Goal: Task Accomplishment & Management: Manage account settings

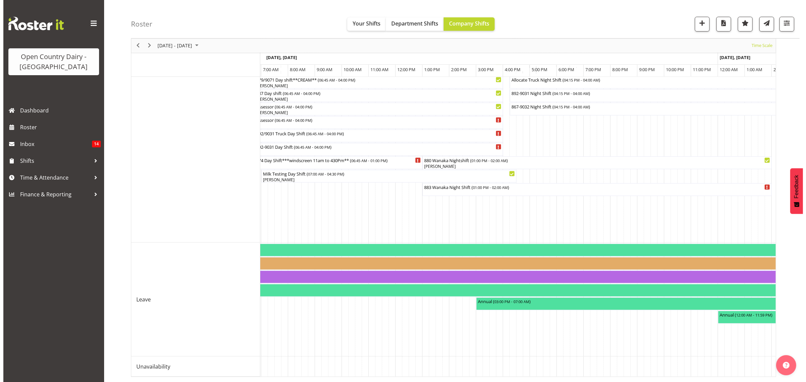
scroll to position [0, 2125]
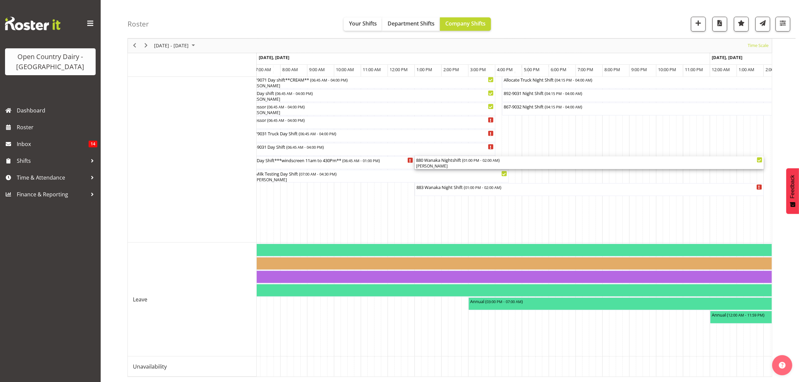
click at [432, 163] on div "[PERSON_NAME]" at bounding box center [589, 166] width 346 height 6
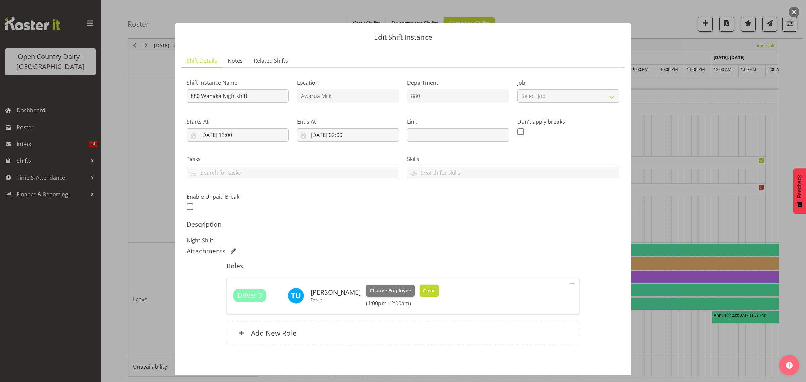
click at [424, 291] on span "Clear" at bounding box center [429, 290] width 12 height 7
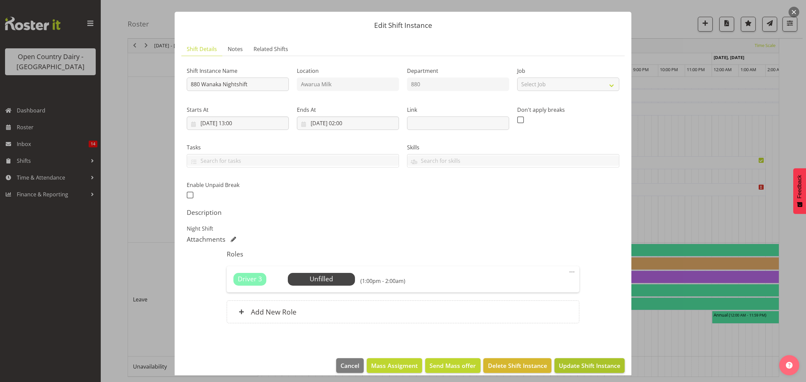
scroll to position [19, 0]
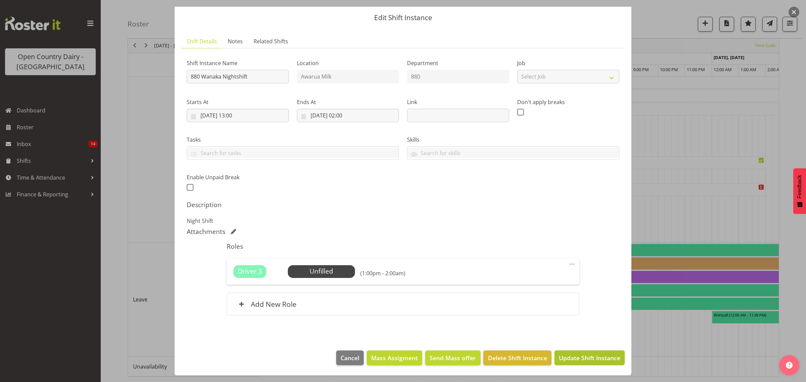
click at [566, 358] on span "Update Shift Instance" at bounding box center [589, 358] width 61 height 9
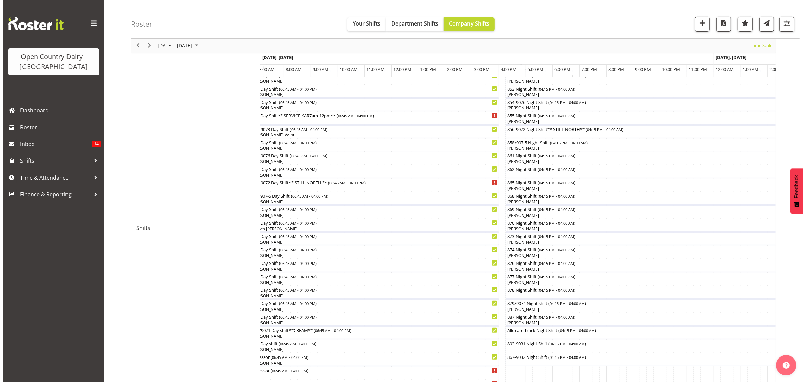
scroll to position [252, 0]
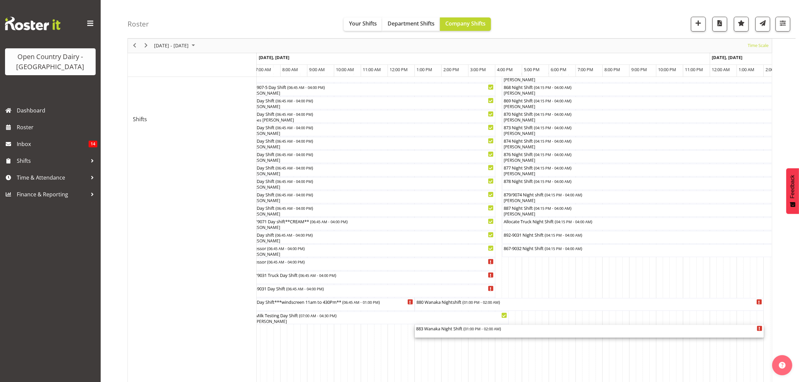
click at [444, 331] on div "883 Wanaka Night Shift ( 01:00 PM - 02:00 AM )" at bounding box center [589, 328] width 346 height 7
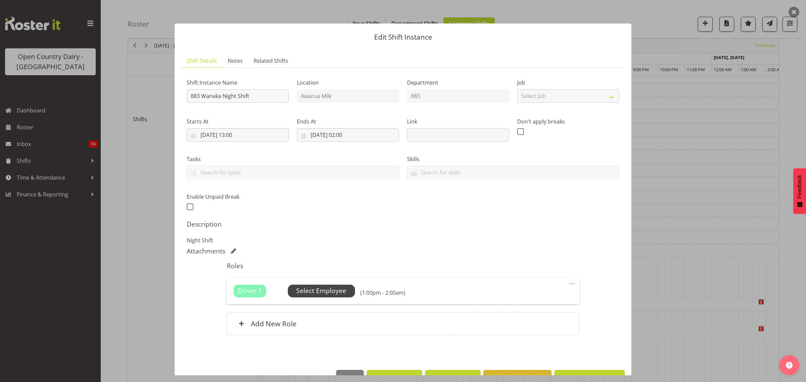
click at [314, 293] on span "Select Employee" at bounding box center [321, 291] width 50 height 10
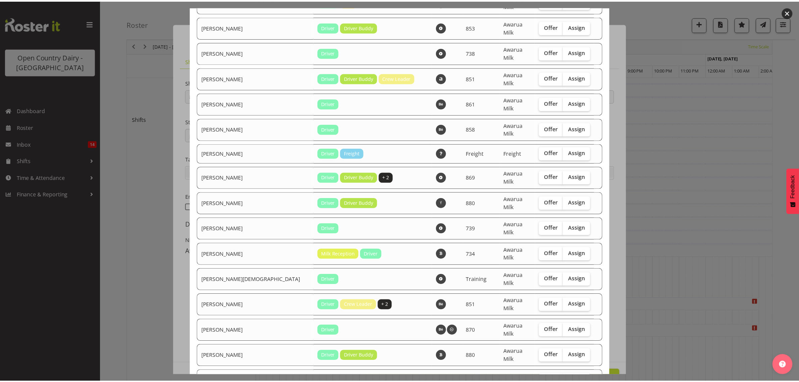
scroll to position [680, 0]
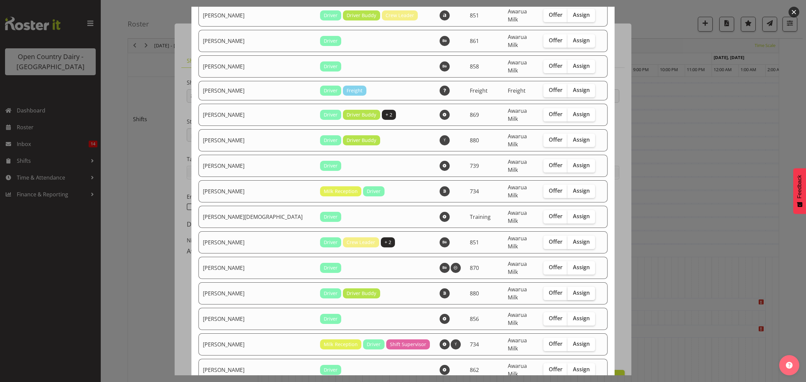
click at [573, 289] on span "Assign" at bounding box center [581, 292] width 17 height 7
click at [567, 291] on input "Assign" at bounding box center [569, 293] width 4 height 4
checkbox input "true"
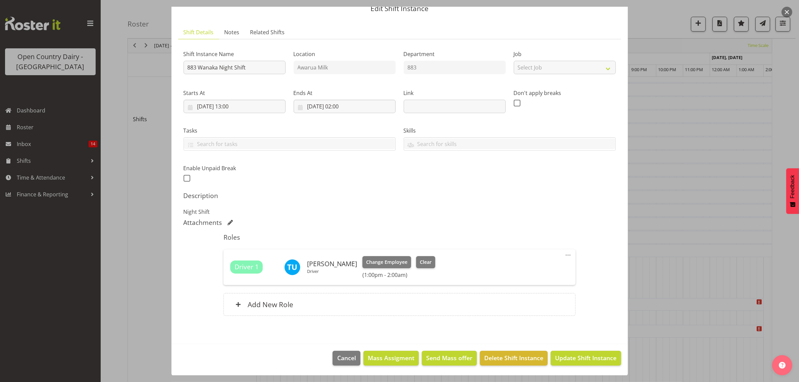
scroll to position [29, 0]
click at [560, 354] on span "Update Shift Instance" at bounding box center [585, 357] width 61 height 9
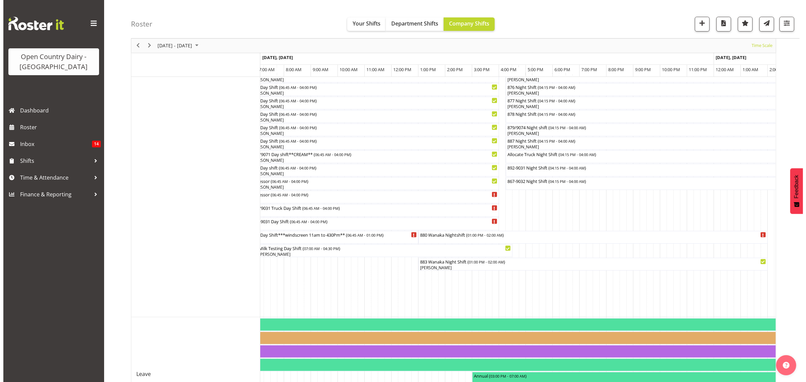
scroll to position [316, 0]
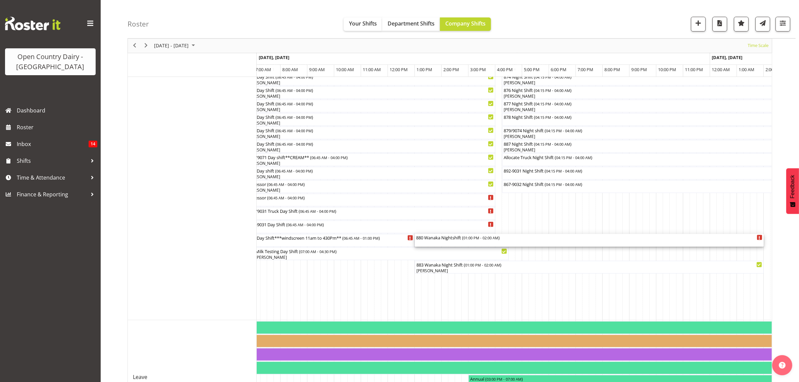
click at [449, 240] on div "880 Wanaka Nightshift ( 01:00 PM - 02:00 AM )" at bounding box center [589, 237] width 346 height 7
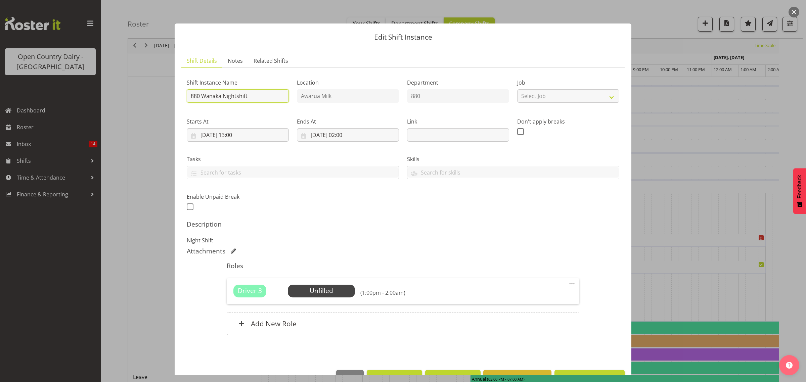
click at [249, 93] on input "880 Wanaka Nightshift" at bounding box center [238, 95] width 102 height 13
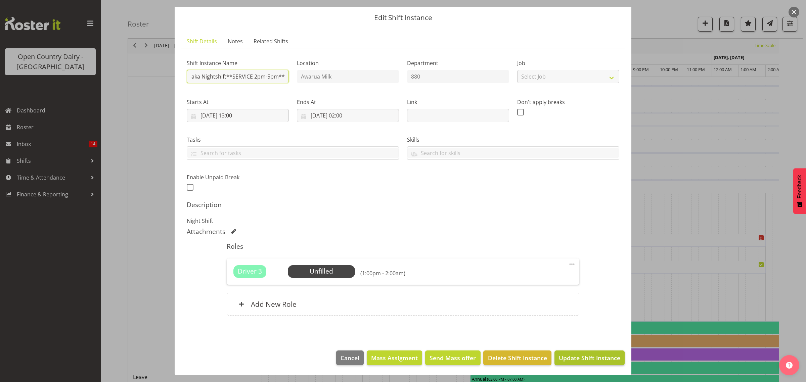
type input "880 Wanaka Nightshift**SERVICE 2pm-5pm**"
drag, startPoint x: 595, startPoint y: 356, endPoint x: 595, endPoint y: 363, distance: 6.4
click at [595, 363] on button "Update Shift Instance" at bounding box center [589, 357] width 70 height 15
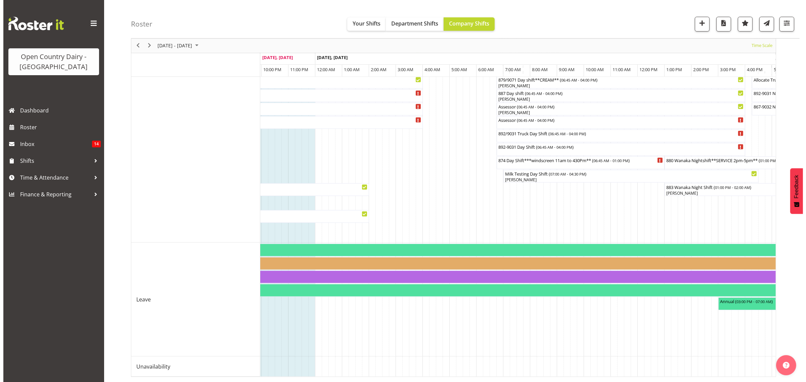
scroll to position [316, 0]
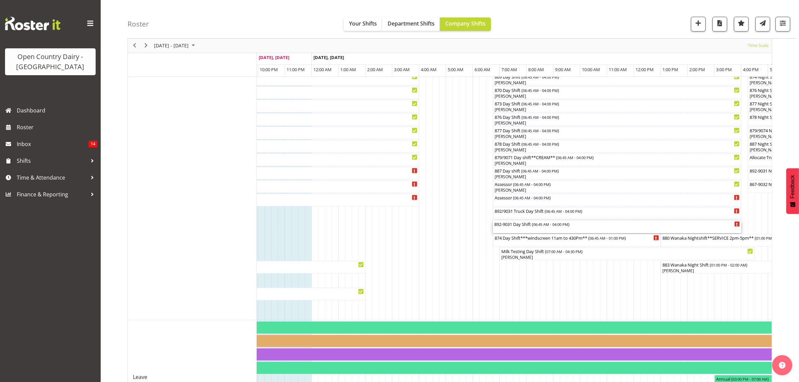
click at [514, 226] on div "892-9031 Day Shift ( 06:45 AM - 04:00 PM )" at bounding box center [618, 224] width 246 height 7
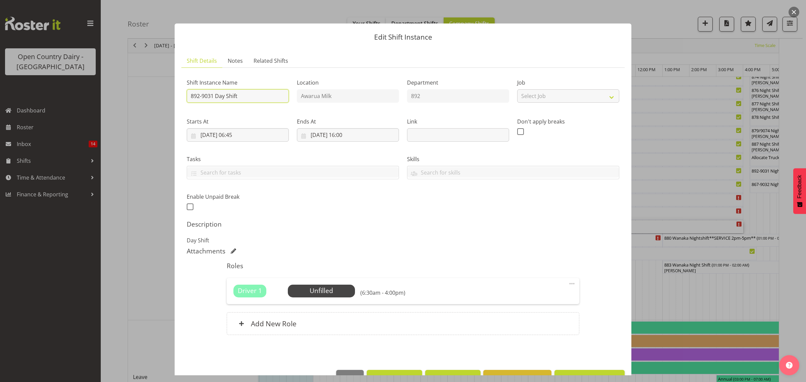
click at [241, 96] on input "892-9031 Day Shift" at bounding box center [238, 95] width 102 height 13
click at [246, 97] on input "892-9031 Day Shift** work shop" at bounding box center [238, 95] width 102 height 13
click at [280, 96] on input "892-9031 Day Shift** At work shop" at bounding box center [238, 95] width 102 height 13
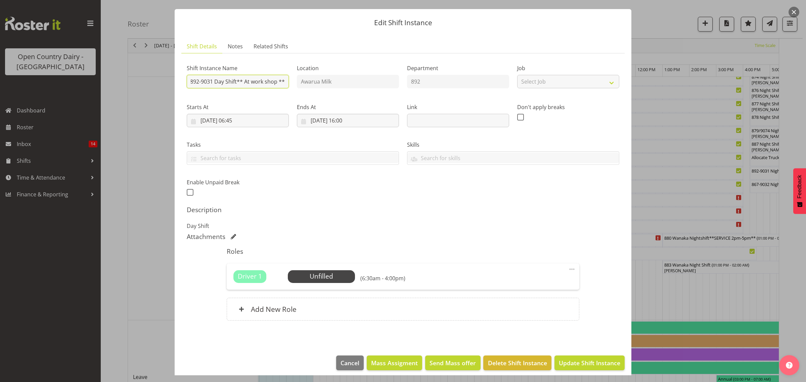
scroll to position [19, 0]
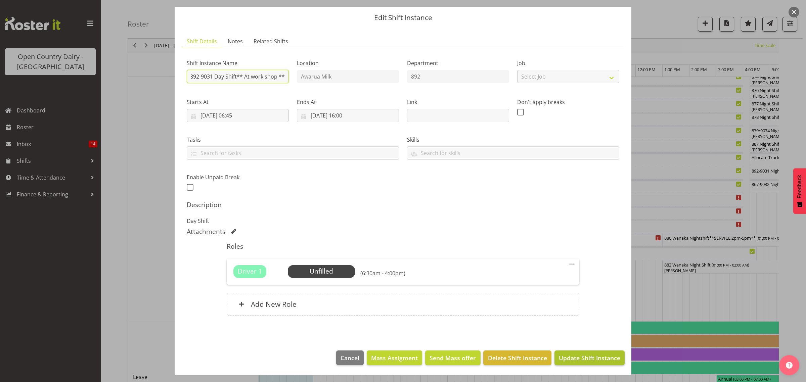
type input "892-9031 Day Shift** At work shop **"
click at [563, 359] on span "Update Shift Instance" at bounding box center [589, 358] width 61 height 9
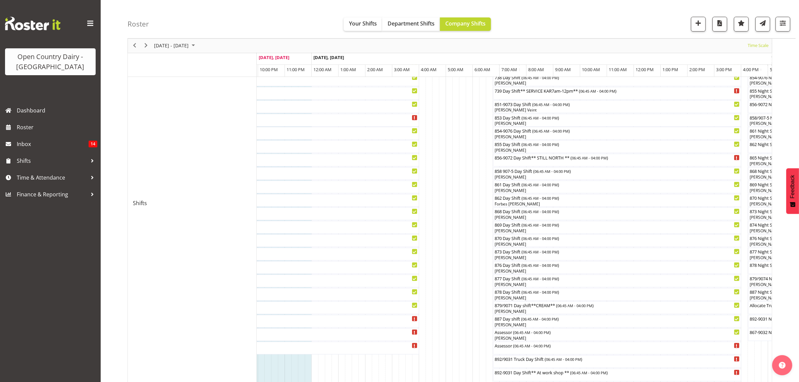
scroll to position [42, 0]
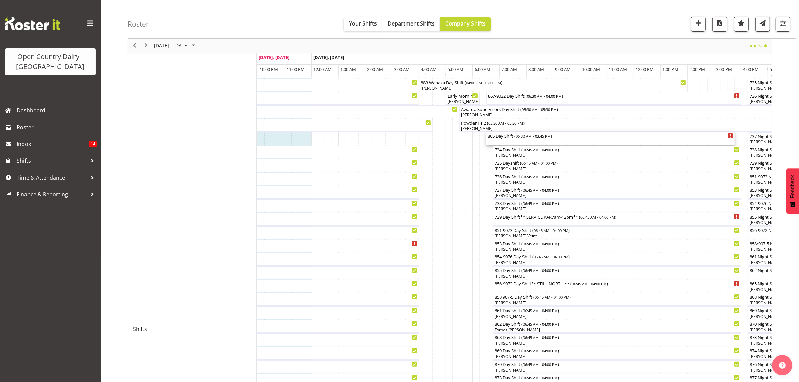
click at [506, 140] on div "865 Day Shift ( 06:30 AM - 03:45 PM )" at bounding box center [611, 138] width 246 height 13
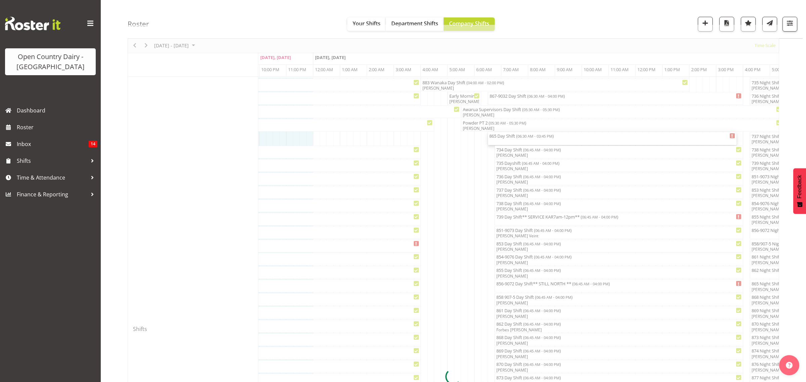
select select "8"
select select "2025"
select select "6"
select select "30"
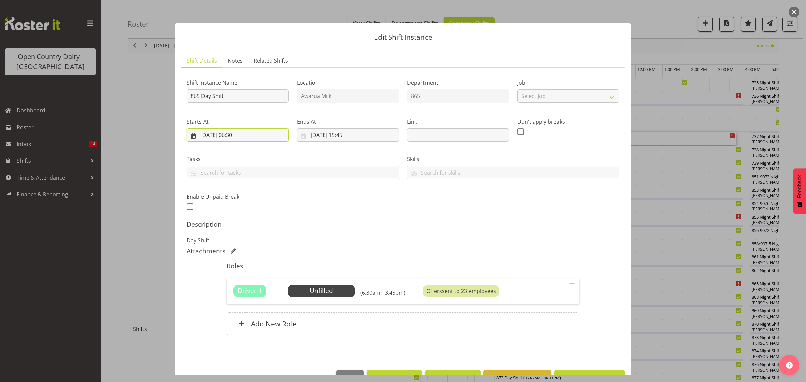
click at [248, 135] on input "25/09/2025, 06:30" at bounding box center [238, 134] width 102 height 13
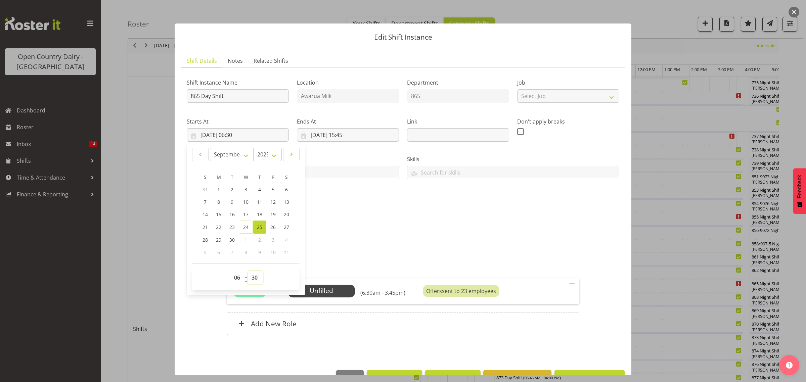
click at [257, 279] on select "00 01 02 03 04 05 06 07 08 09 10 11 12 13 14 15 16 17 18 19 20 21 22 23 24 25 2…" at bounding box center [255, 277] width 15 height 13
click at [345, 219] on div "Shift Instance Name 865 Day Shift Location Awarua Milk Department 865 Job Selec…" at bounding box center [403, 208] width 432 height 270
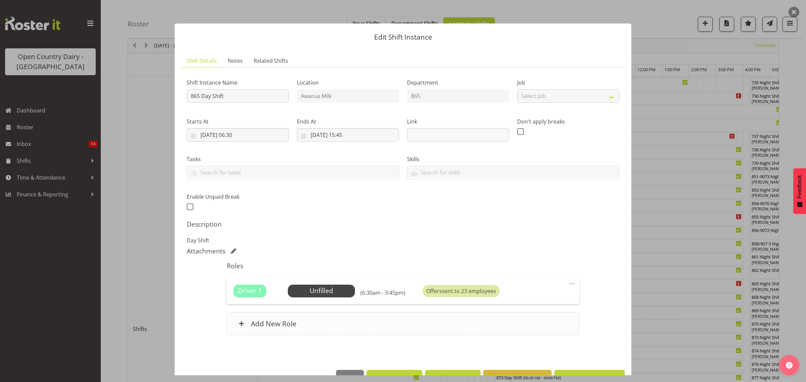
click at [262, 323] on h6 "Add New Role" at bounding box center [274, 323] width 46 height 9
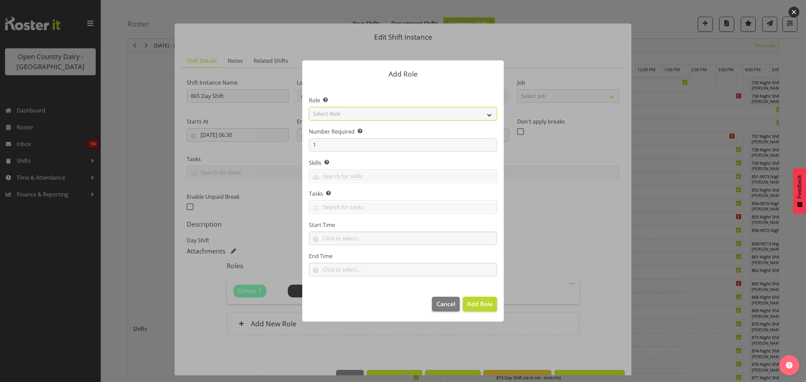
click at [330, 115] on select "Select Role Crew Leader Driver Driver Assessor Dayshift Driver Assessor Nightsh…" at bounding box center [403, 113] width 188 height 13
select select "1154"
click at [309, 107] on select "Select Role Crew Leader Driver Driver Assessor Dayshift Driver Assessor Nightsh…" at bounding box center [403, 113] width 188 height 13
click at [474, 306] on span "Add Role" at bounding box center [480, 304] width 26 height 8
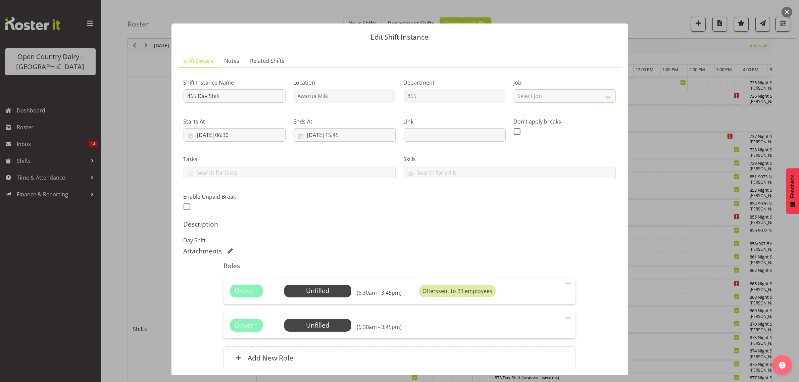
click at [564, 284] on span at bounding box center [568, 284] width 8 height 8
click at [514, 324] on link "Delete" at bounding box center [540, 323] width 64 height 12
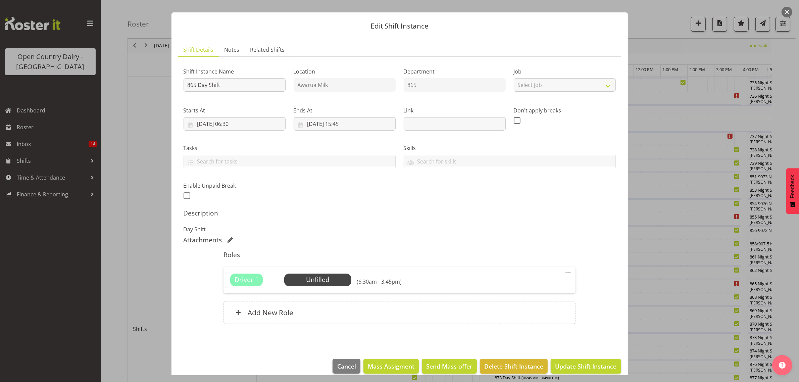
scroll to position [19, 0]
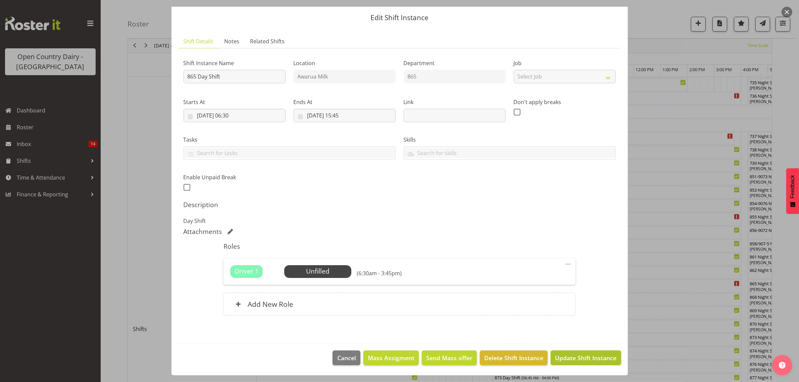
click at [582, 358] on span "Update Shift Instance" at bounding box center [585, 358] width 61 height 9
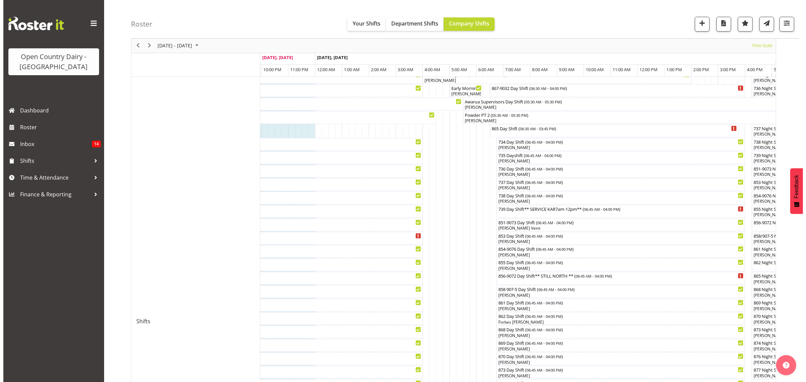
scroll to position [42, 0]
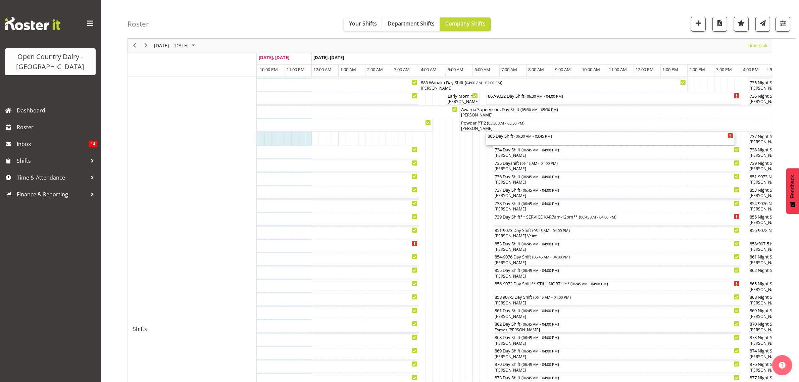
click at [504, 137] on div "865 Day Shift ( 06:30 AM - 03:45 PM )" at bounding box center [611, 135] width 246 height 7
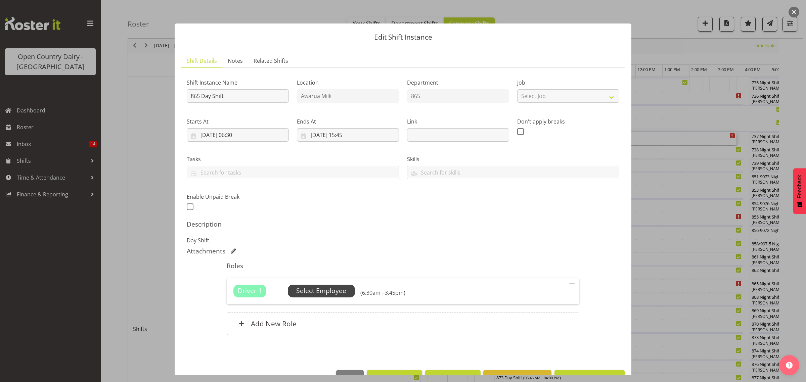
click at [320, 291] on span "Select Employee" at bounding box center [321, 291] width 50 height 10
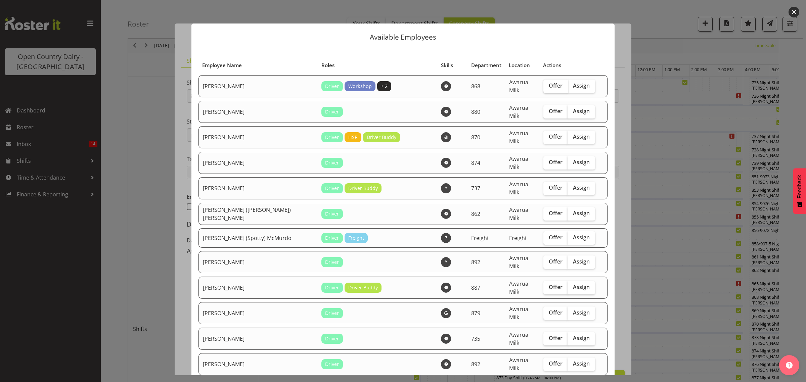
click at [549, 87] on span "Offer" at bounding box center [556, 85] width 14 height 7
click at [543, 87] on input "Offer" at bounding box center [545, 86] width 4 height 4
checkbox input "true"
click at [549, 159] on span "Offer" at bounding box center [556, 162] width 14 height 7
click at [544, 160] on input "Offer" at bounding box center [545, 162] width 4 height 4
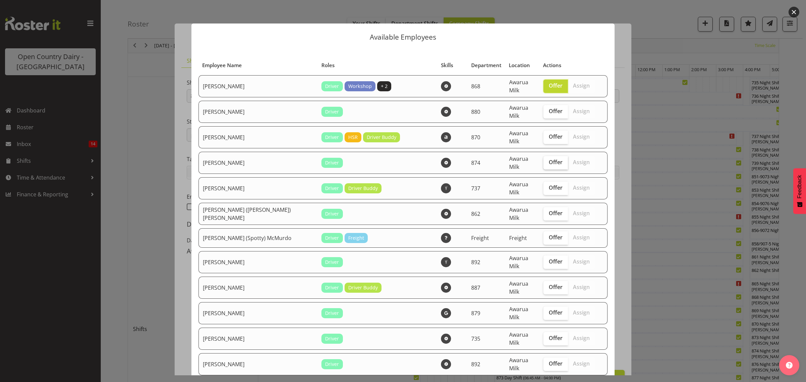
checkbox input "true"
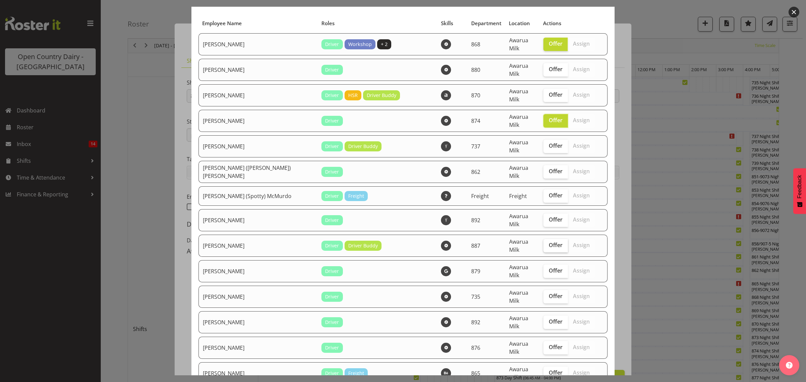
click at [549, 242] on span "Offer" at bounding box center [556, 245] width 14 height 7
click at [543, 243] on input "Offer" at bounding box center [545, 245] width 4 height 4
checkbox input "true"
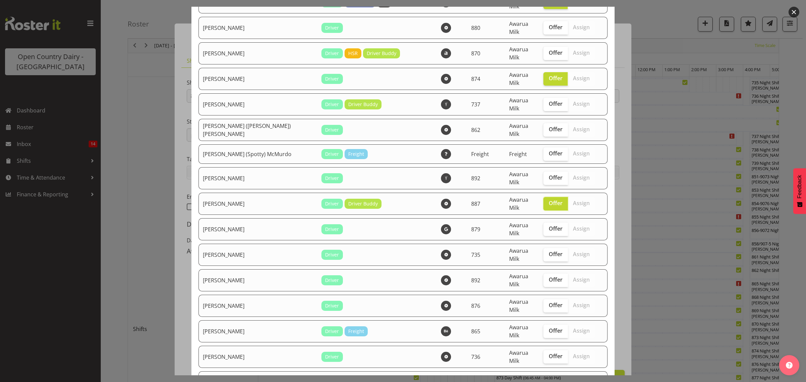
scroll to position [126, 0]
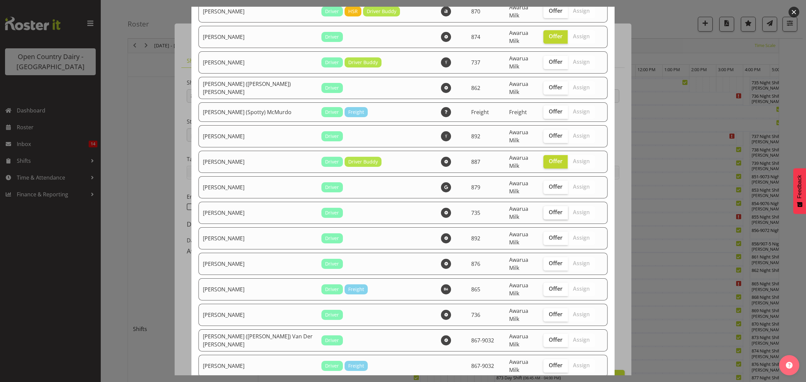
click at [549, 209] on span "Offer" at bounding box center [556, 212] width 14 height 7
click at [543, 210] on input "Offer" at bounding box center [545, 212] width 4 height 4
checkbox input "true"
click at [549, 234] on span "Offer" at bounding box center [556, 237] width 14 height 7
click at [544, 236] on input "Offer" at bounding box center [545, 238] width 4 height 4
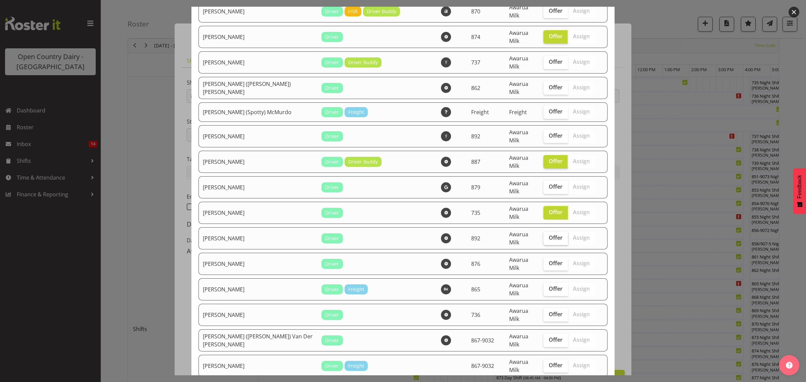
checkbox input "true"
click at [549, 260] on span "Offer" at bounding box center [556, 263] width 14 height 7
click at [544, 261] on input "Offer" at bounding box center [545, 263] width 4 height 4
checkbox input "true"
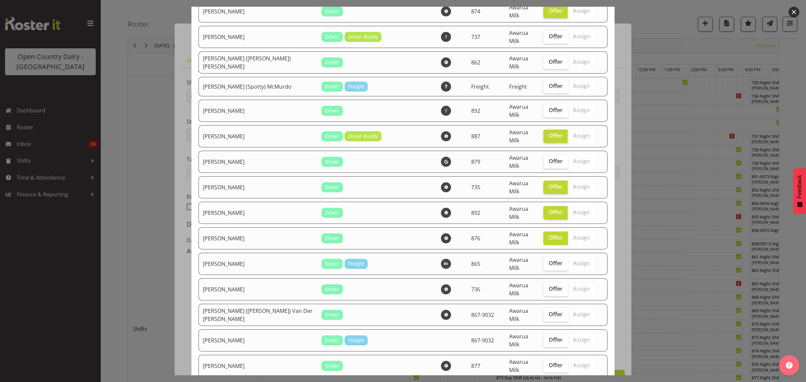
scroll to position [168, 0]
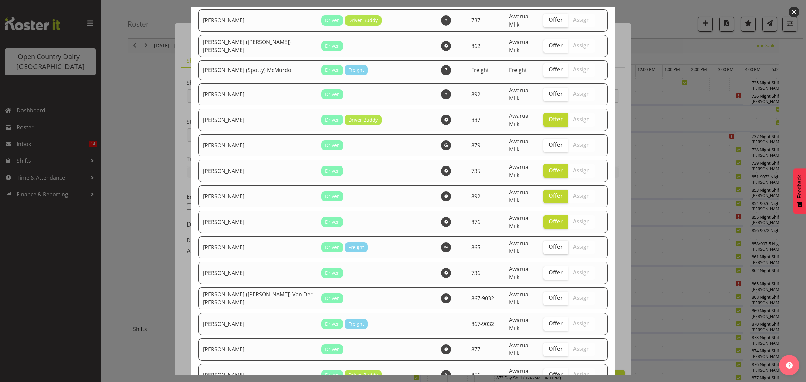
click at [549, 243] on span "Offer" at bounding box center [556, 246] width 14 height 7
click at [543, 245] on input "Offer" at bounding box center [545, 247] width 4 height 4
checkbox input "true"
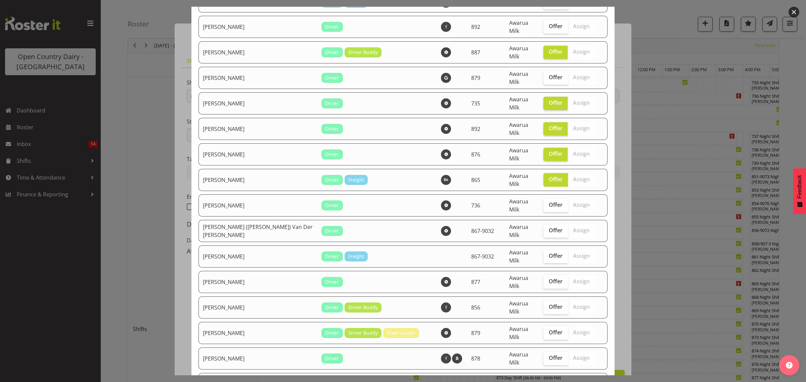
scroll to position [252, 0]
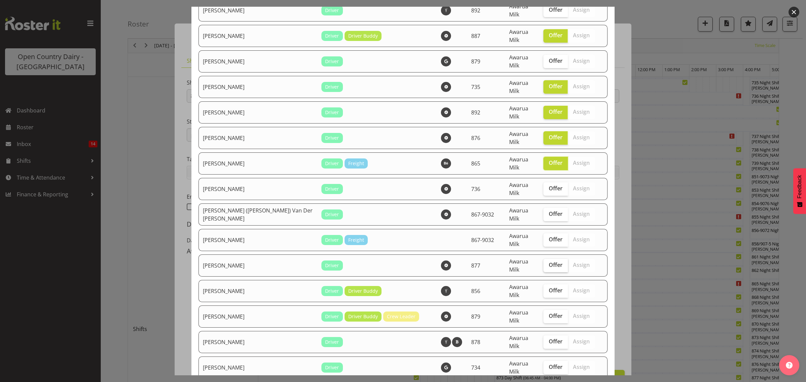
click at [549, 262] on span "Offer" at bounding box center [556, 265] width 14 height 7
click at [543, 263] on input "Offer" at bounding box center [545, 265] width 4 height 4
checkbox input "true"
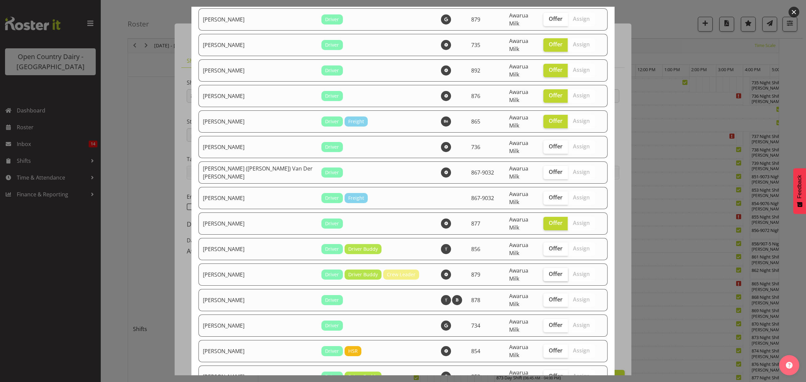
click at [549, 271] on span "Offer" at bounding box center [556, 274] width 14 height 7
click at [544, 272] on input "Offer" at bounding box center [545, 274] width 4 height 4
checkbox input "true"
click at [543, 293] on label "Offer" at bounding box center [555, 299] width 25 height 13
click at [543, 297] on input "Offer" at bounding box center [545, 299] width 4 height 4
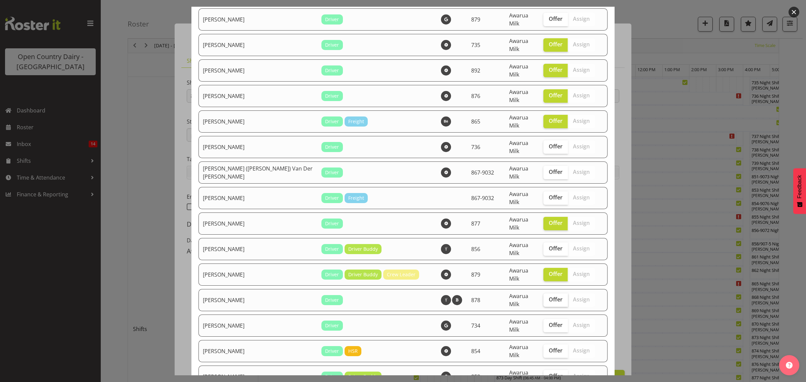
checkbox input "true"
click at [549, 322] on span "Offer" at bounding box center [556, 325] width 14 height 7
click at [543, 323] on input "Offer" at bounding box center [545, 325] width 4 height 4
checkbox input "true"
click at [549, 347] on span "Offer" at bounding box center [556, 350] width 14 height 7
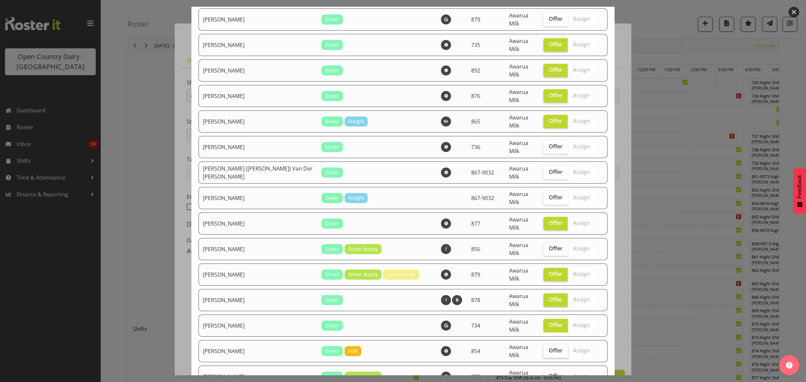
click at [543, 348] on input "Offer" at bounding box center [545, 350] width 4 height 4
checkbox input "true"
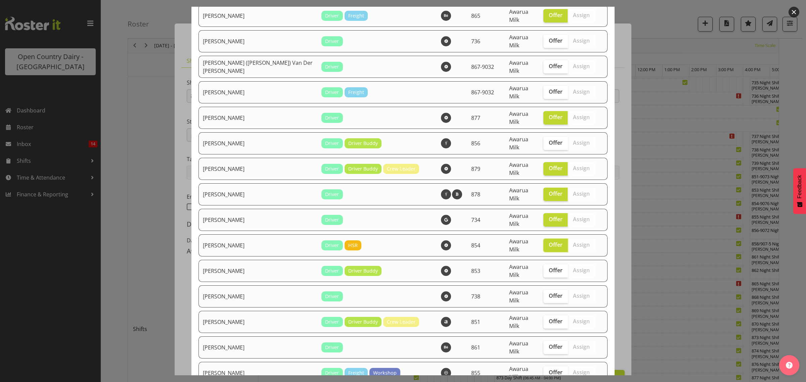
scroll to position [420, 0]
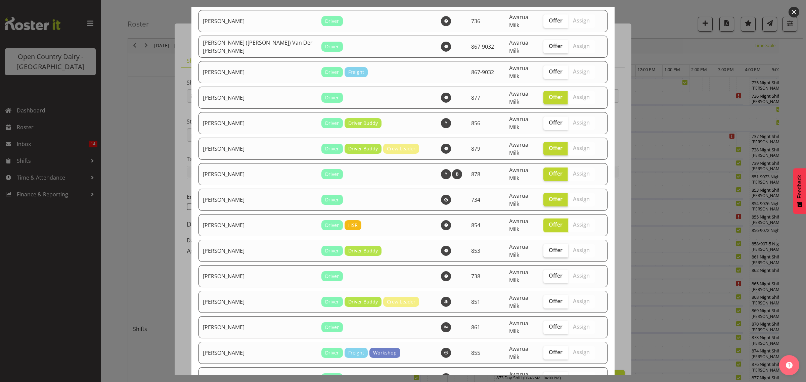
click at [549, 247] on span "Offer" at bounding box center [556, 250] width 14 height 7
click at [543, 248] on input "Offer" at bounding box center [545, 250] width 4 height 4
checkbox input "true"
click at [549, 272] on span "Offer" at bounding box center [556, 275] width 14 height 7
click at [543, 274] on input "Offer" at bounding box center [545, 276] width 4 height 4
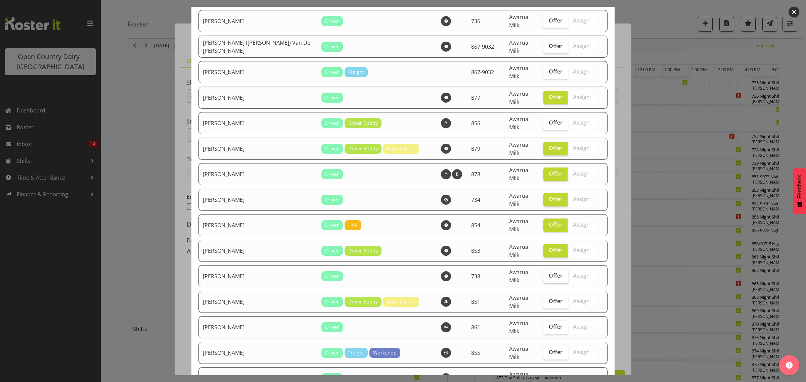
checkbox input "true"
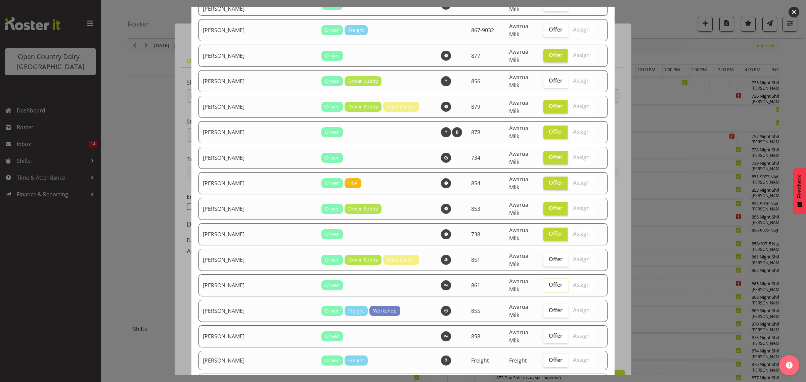
click at [543, 283] on input "Offer" at bounding box center [545, 285] width 4 height 4
checkbox input "true"
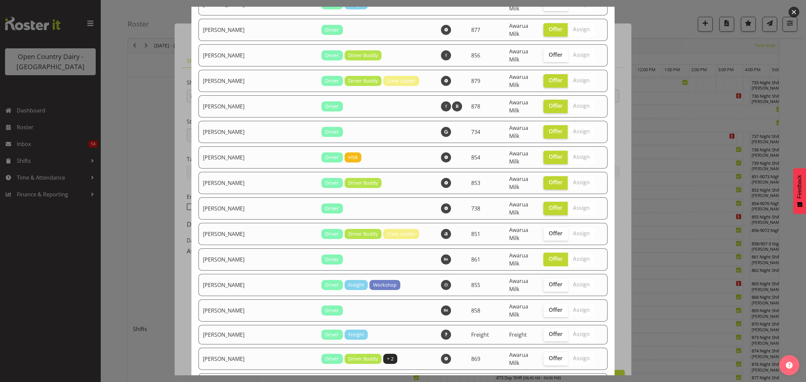
scroll to position [504, 0]
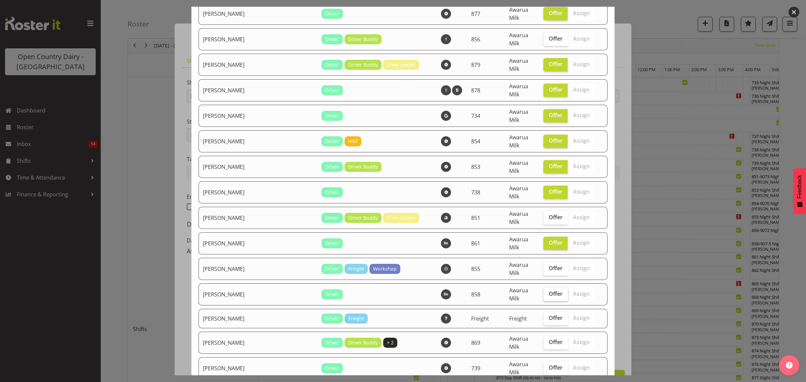
click at [549, 290] on span "Offer" at bounding box center [556, 293] width 14 height 7
click at [543, 292] on input "Offer" at bounding box center [545, 294] width 4 height 4
checkbox input "true"
click at [549, 339] on span "Offer" at bounding box center [556, 342] width 14 height 7
click at [543, 340] on input "Offer" at bounding box center [545, 342] width 4 height 4
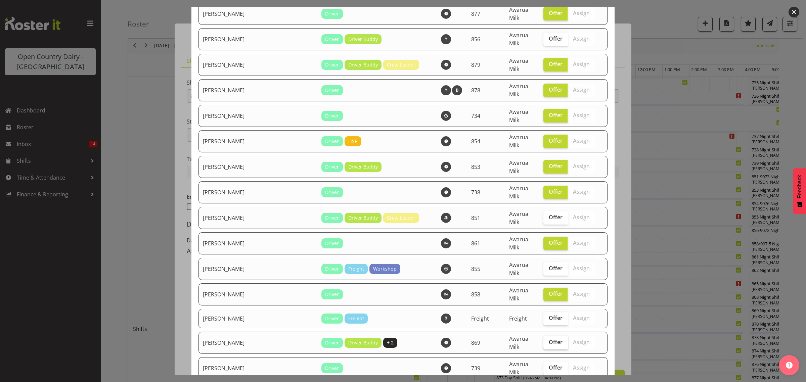
checkbox input "true"
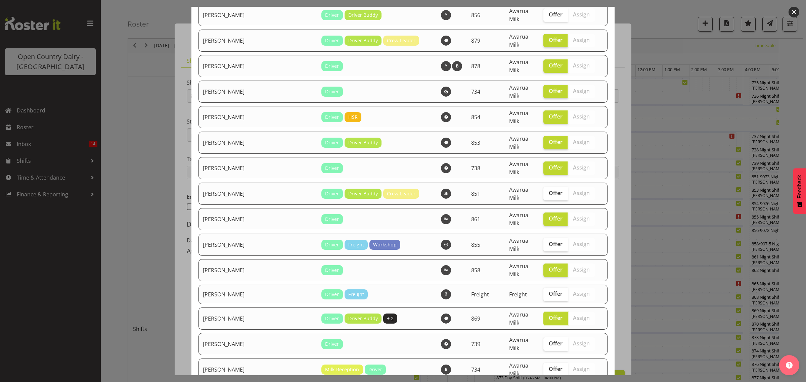
scroll to position [629, 0]
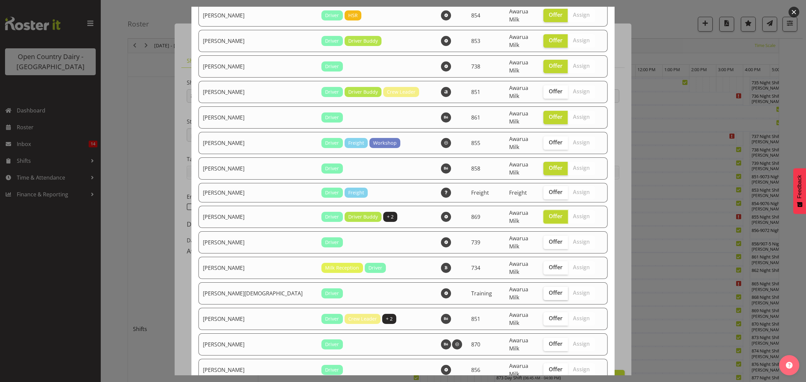
click at [549, 289] on span "Offer" at bounding box center [556, 292] width 14 height 7
click at [543, 291] on input "Offer" at bounding box center [545, 293] width 4 height 4
checkbox input "true"
click at [549, 315] on span "Offer" at bounding box center [556, 318] width 14 height 7
click at [543, 316] on input "Offer" at bounding box center [545, 318] width 4 height 4
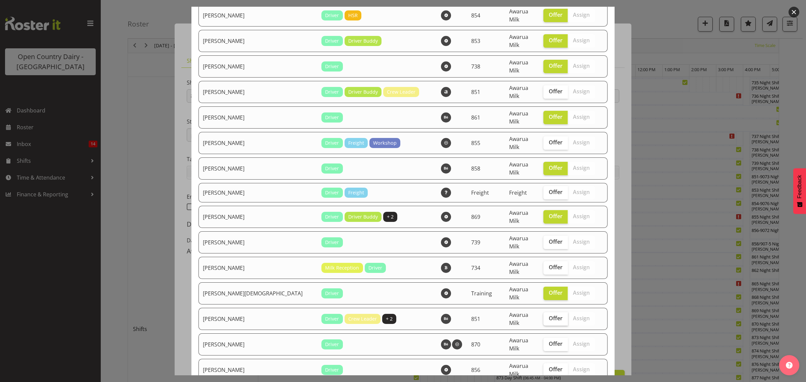
checkbox input "true"
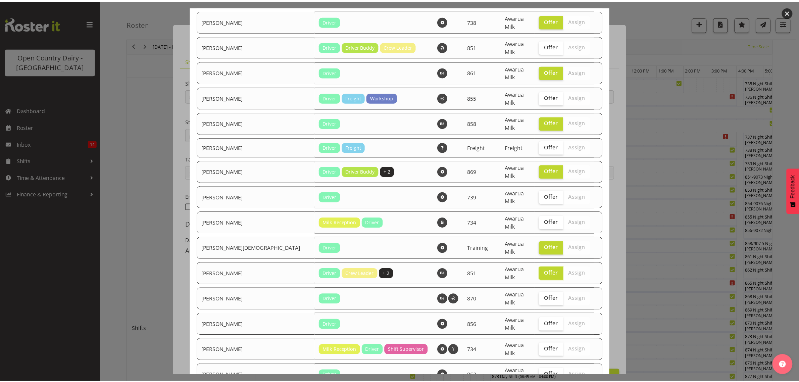
scroll to position [680, 0]
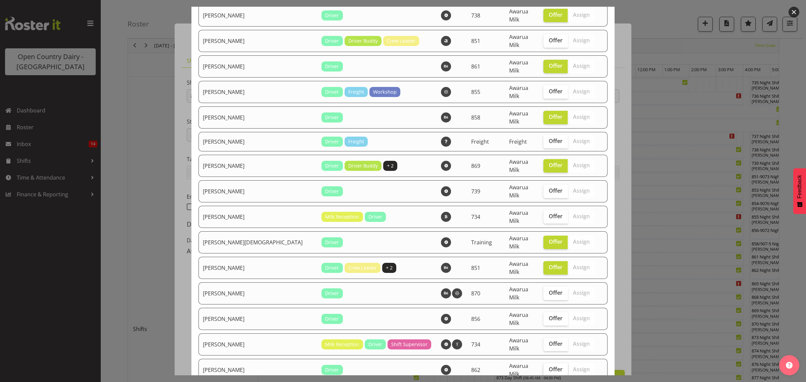
click at [549, 366] on span "Offer" at bounding box center [556, 369] width 14 height 7
click at [543, 367] on input "Offer" at bounding box center [545, 369] width 4 height 4
checkbox input "true"
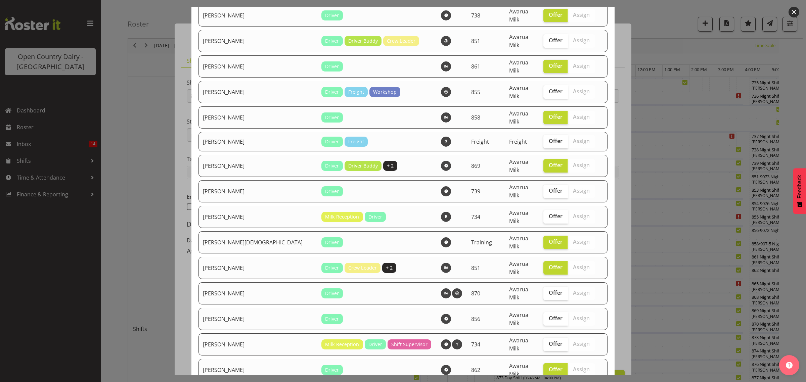
checkbox input "true"
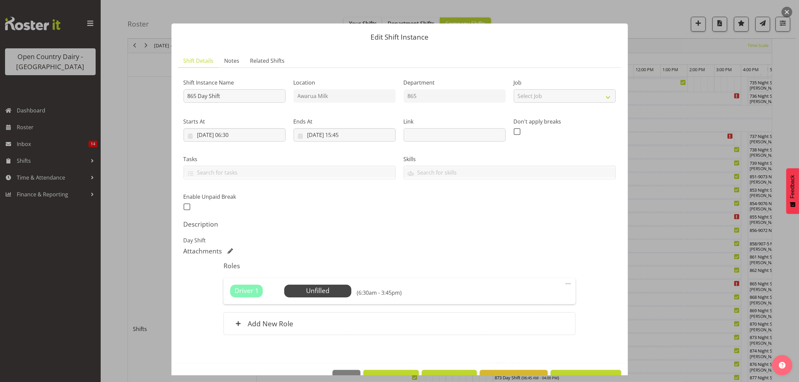
scroll to position [19, 0]
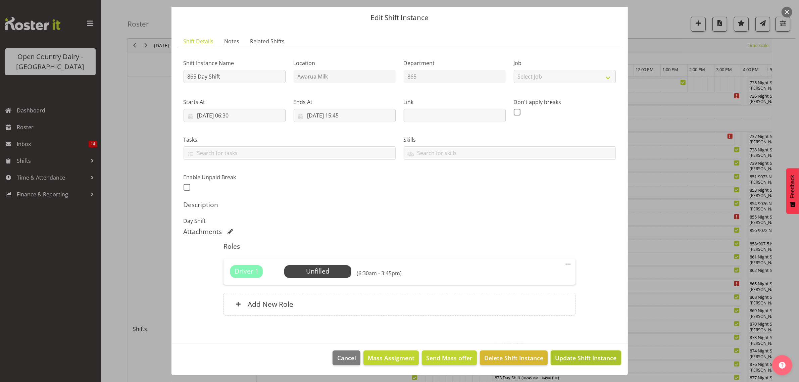
click at [566, 362] on span "Update Shift Instance" at bounding box center [585, 358] width 61 height 9
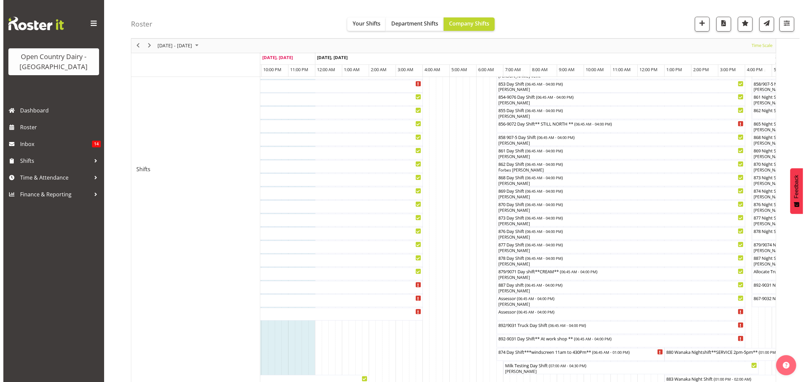
scroll to position [252, 0]
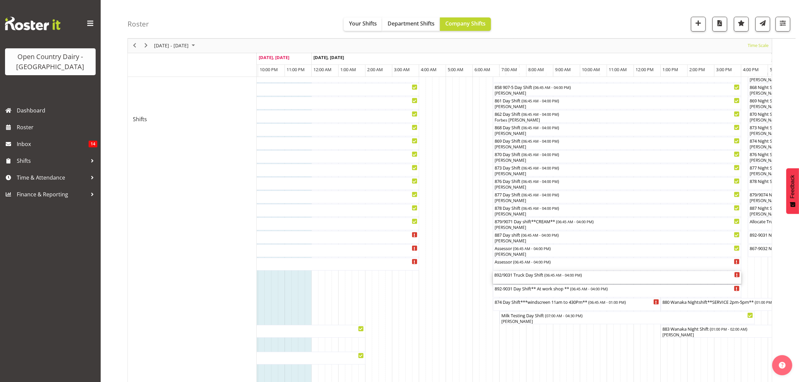
click at [520, 276] on div "892/9031 Truck Day Shift ( 06:45 AM - 04:00 PM )" at bounding box center [618, 274] width 246 height 7
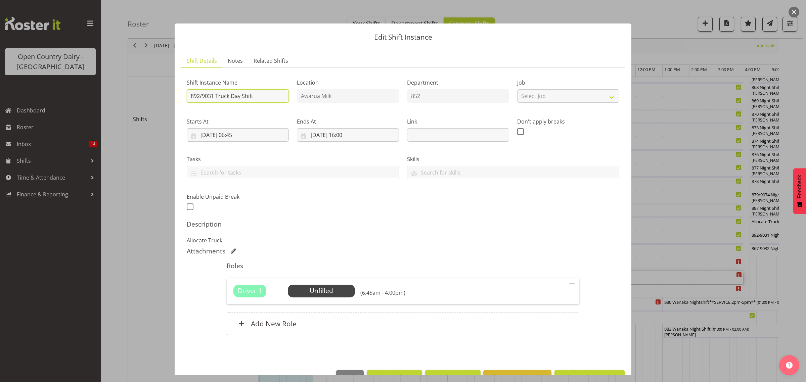
click at [255, 93] on input "892/9031 Truck Day Shift" at bounding box center [238, 95] width 102 height 13
type input "892/9031 Truck Day Shift**At workshop**"
click at [407, 196] on div "Shift Instance Name 892/9031 Truck Day Shift**At workshop** Location Awarua Mil…" at bounding box center [403, 142] width 440 height 147
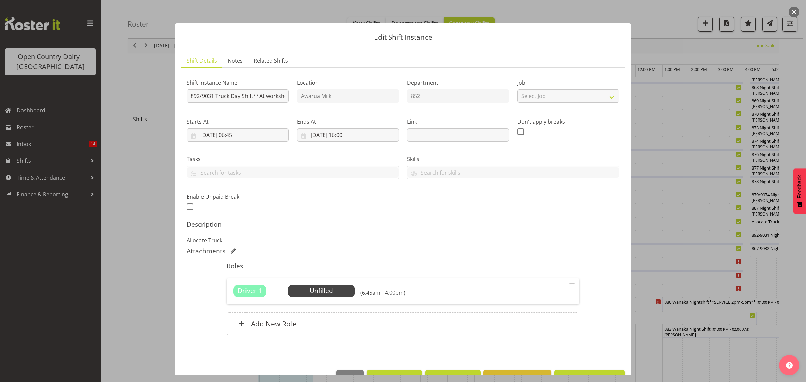
scroll to position [19, 0]
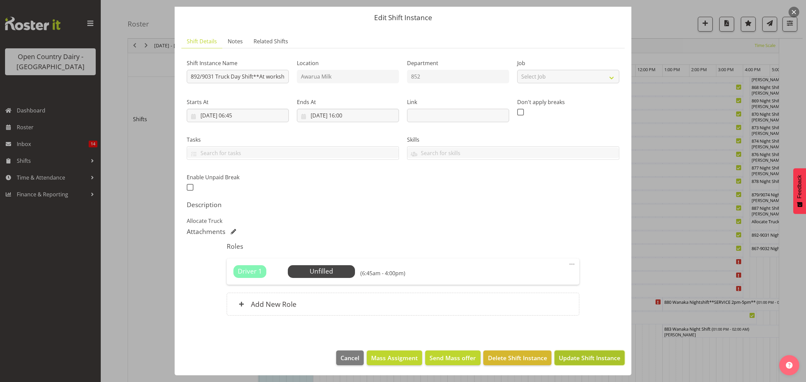
click at [585, 358] on span "Update Shift Instance" at bounding box center [589, 358] width 61 height 9
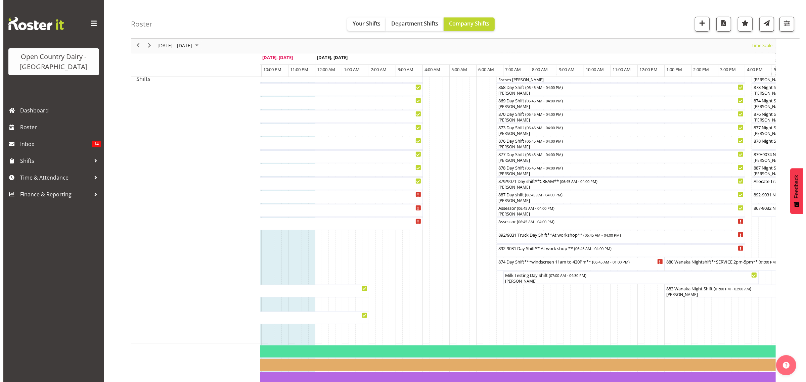
scroll to position [294, 0]
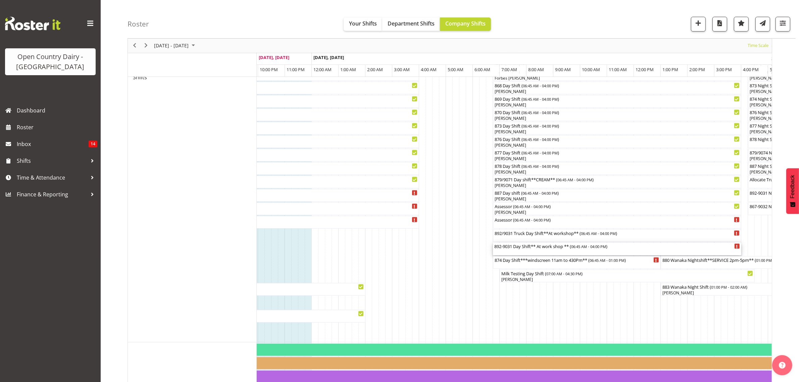
click at [513, 249] on div "892-9031 Day Shift** At work shop ** ( 06:45 AM - 04:00 PM )" at bounding box center [618, 246] width 246 height 7
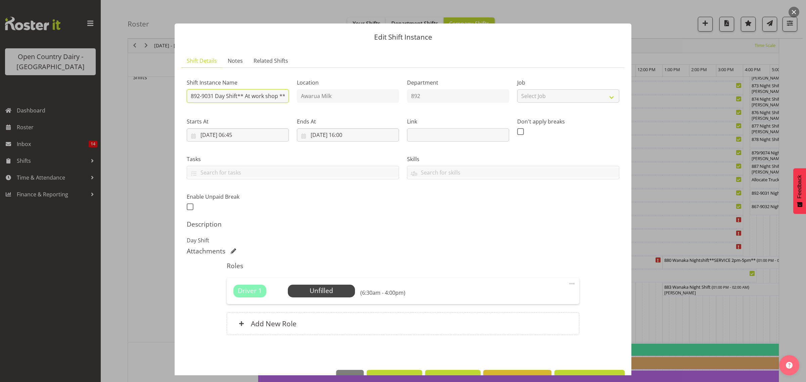
scroll to position [0, 2]
drag, startPoint x: 239, startPoint y: 96, endPoint x: 285, endPoint y: 97, distance: 46.0
click at [285, 97] on input "892-9031 Day Shift** At work shop **" at bounding box center [238, 95] width 102 height 13
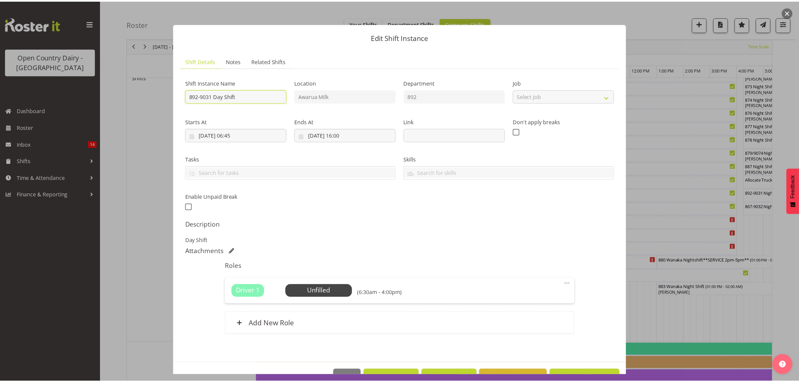
scroll to position [0, 0]
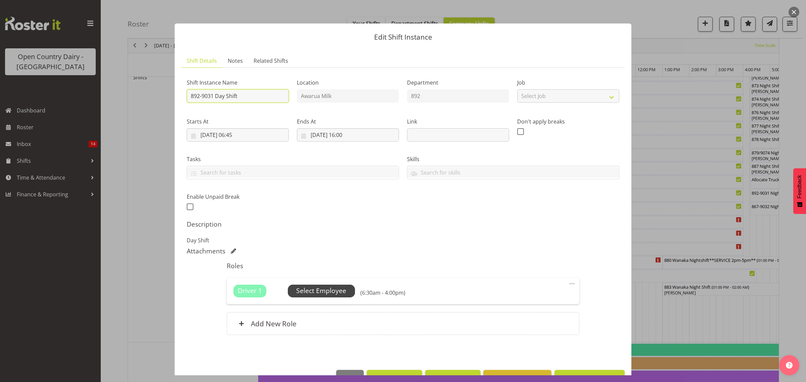
type input "892-9031 Day Shift"
click at [324, 291] on span "Select Employee" at bounding box center [321, 291] width 50 height 10
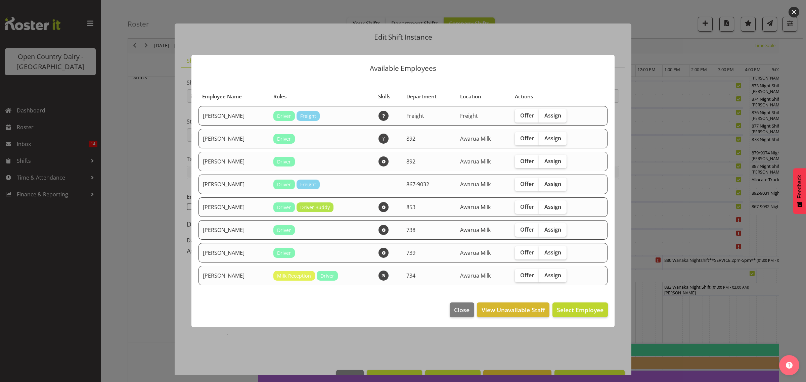
click at [720, 307] on div at bounding box center [403, 191] width 806 height 382
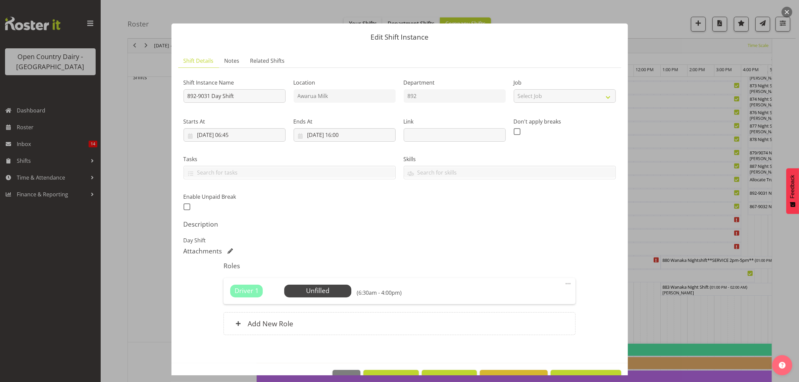
click at [697, 325] on div at bounding box center [399, 191] width 799 height 382
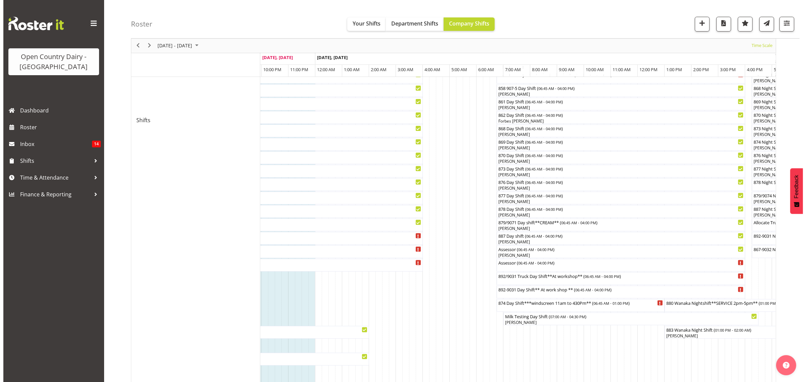
scroll to position [252, 0]
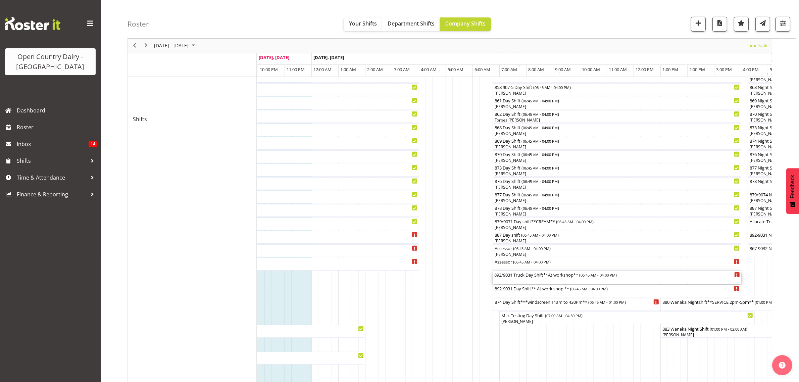
click at [533, 275] on div "892/9031 Truck Day Shift**At workshop** ( 06:45 AM - 04:00 PM )" at bounding box center [618, 274] width 246 height 7
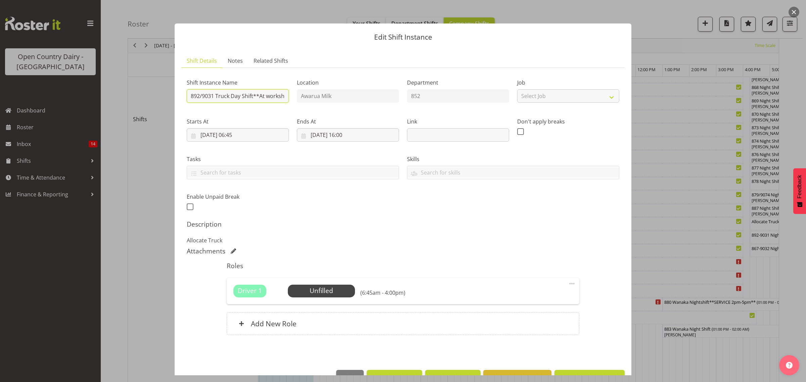
scroll to position [0, 13]
drag, startPoint x: 254, startPoint y: 97, endPoint x: 284, endPoint y: 95, distance: 30.3
click at [284, 95] on input "892/9031 Truck Day Shift**At workshop**" at bounding box center [238, 95] width 102 height 13
type input "892/9031 Truck Day Shift"
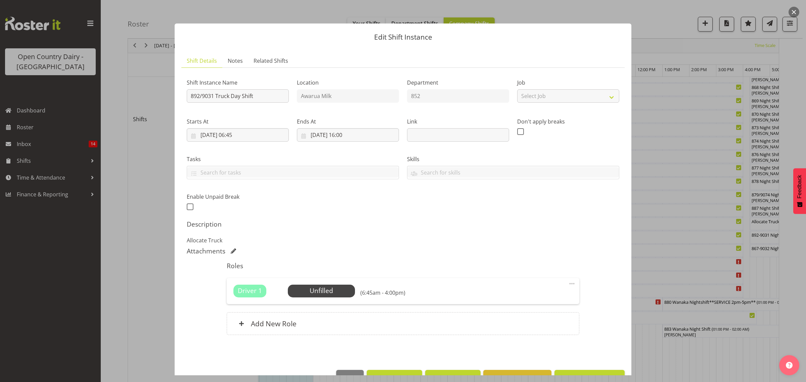
click at [315, 213] on div "Shift Instance Name 892/9031 Truck Day Shift Location Awarua Milk Department 85…" at bounding box center [403, 142] width 440 height 147
click at [318, 292] on span "Select Employee" at bounding box center [321, 291] width 50 height 10
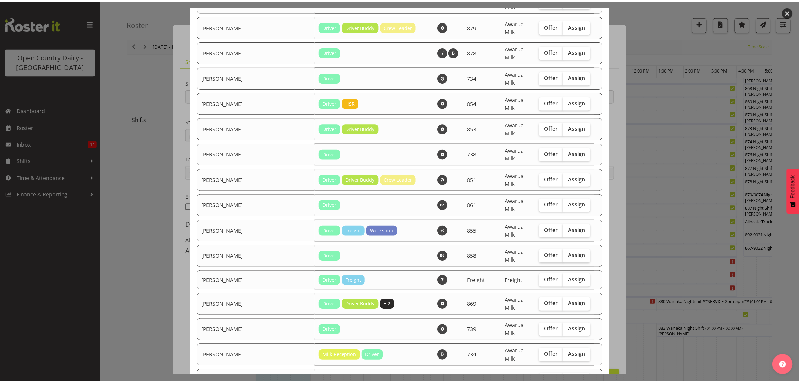
scroll to position [578, 0]
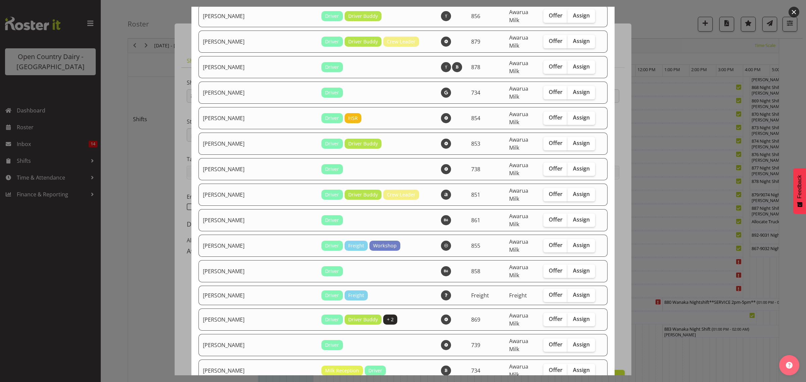
click at [665, 187] on div at bounding box center [403, 191] width 806 height 382
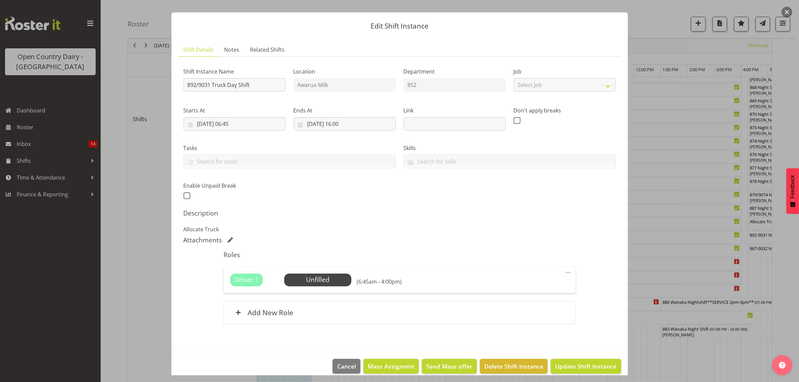
scroll to position [19, 0]
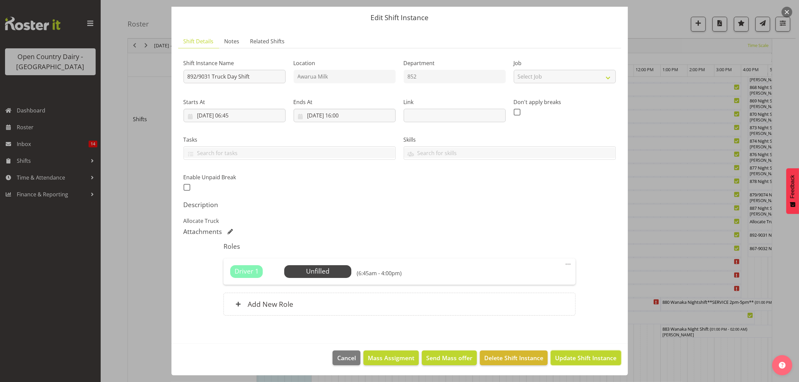
drag, startPoint x: 575, startPoint y: 360, endPoint x: 175, endPoint y: 38, distance: 513.3
click at [575, 358] on span "Update Shift Instance" at bounding box center [585, 358] width 61 height 9
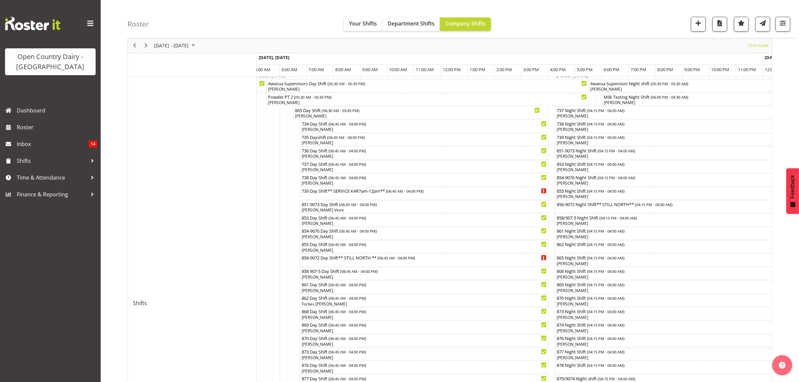
scroll to position [0, 0]
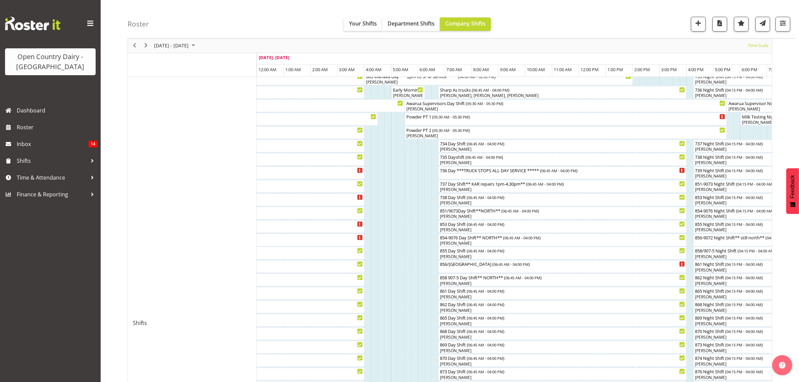
scroll to position [42, 0]
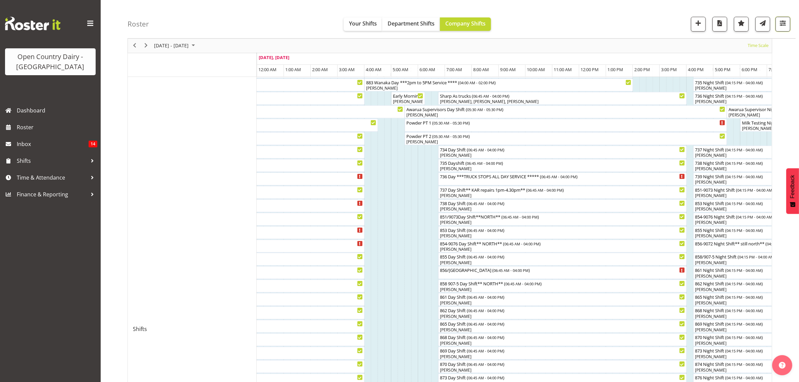
click at [781, 29] on button "button" at bounding box center [783, 24] width 15 height 15
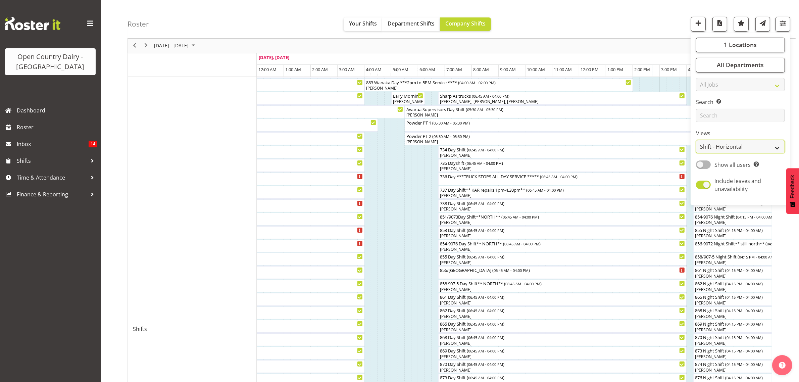
click at [773, 148] on select "Staff Role Shift - Horizontal Shift - Vertical Staff - Location" at bounding box center [740, 146] width 89 height 13
select select "staff"
click at [697, 154] on select "Staff Role Shift - Horizontal Shift - Vertical Staff - Location" at bounding box center [740, 146] width 89 height 13
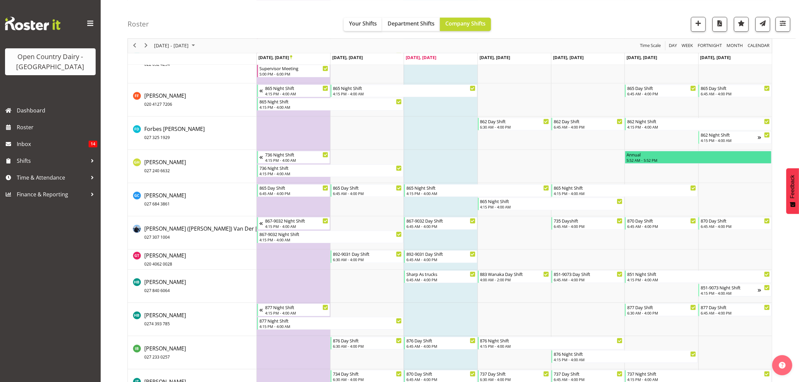
scroll to position [1721, 0]
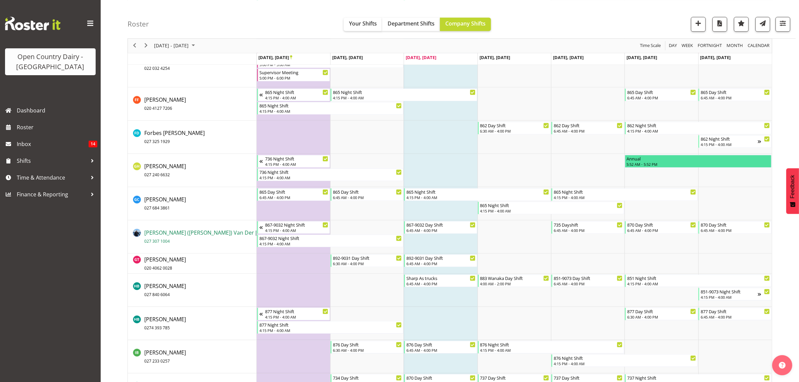
click at [161, 229] on span "Gert (Gerry) Van Der Berg 027 307 1004" at bounding box center [220, 236] width 153 height 15
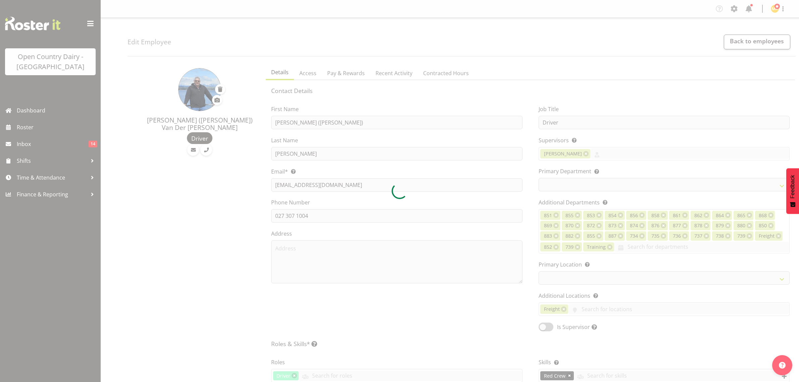
select select "TimelineWeek"
select select
select select "988"
select select "927"
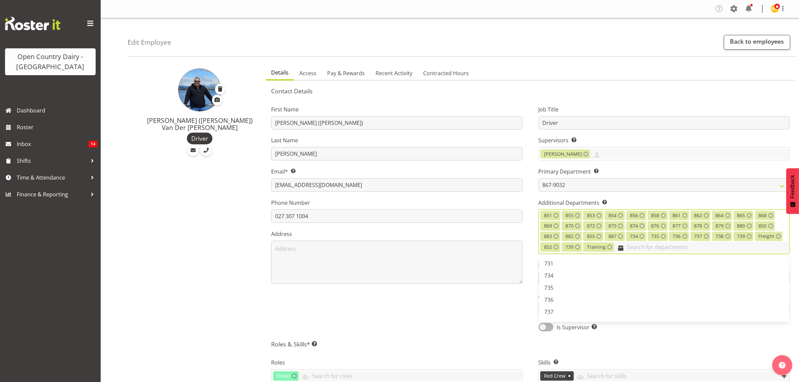
click at [646, 247] on input "text" at bounding box center [701, 247] width 175 height 10
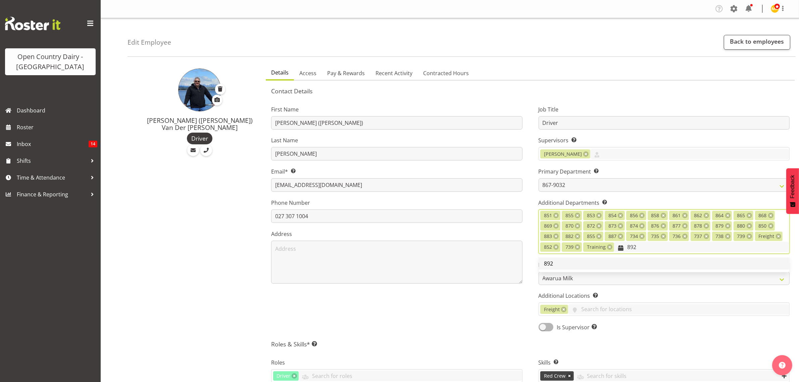
type input "892"
click at [550, 266] on span "892" at bounding box center [549, 263] width 9 height 7
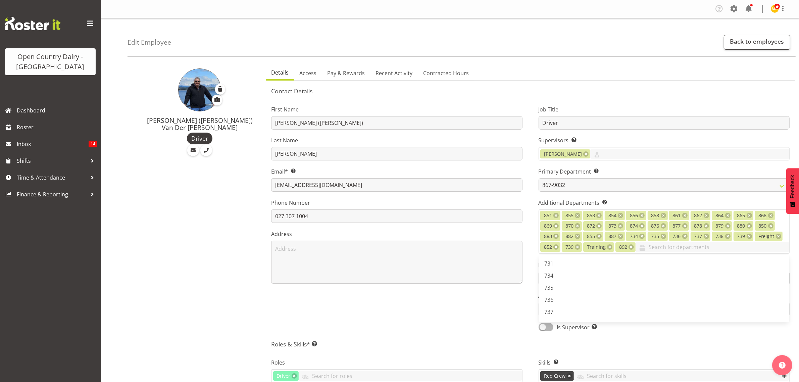
click at [496, 310] on div "First Name Gert (Gerry) Last Name Van Der Berg Email* This is a required field.…" at bounding box center [396, 216] width 267 height 240
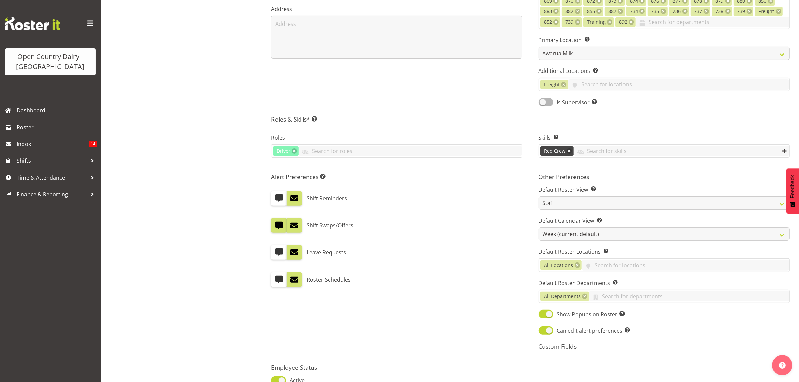
scroll to position [291, 0]
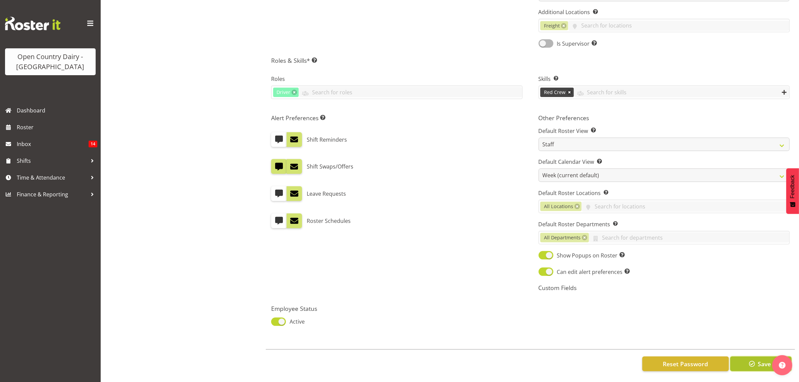
click at [761, 360] on span "Save" at bounding box center [764, 364] width 13 height 9
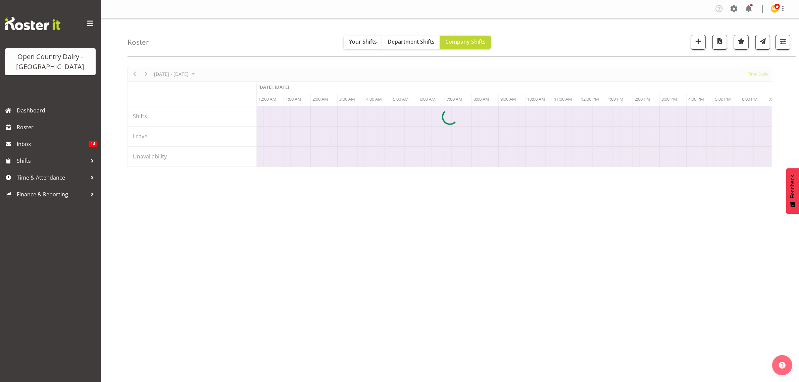
scroll to position [0, 1289]
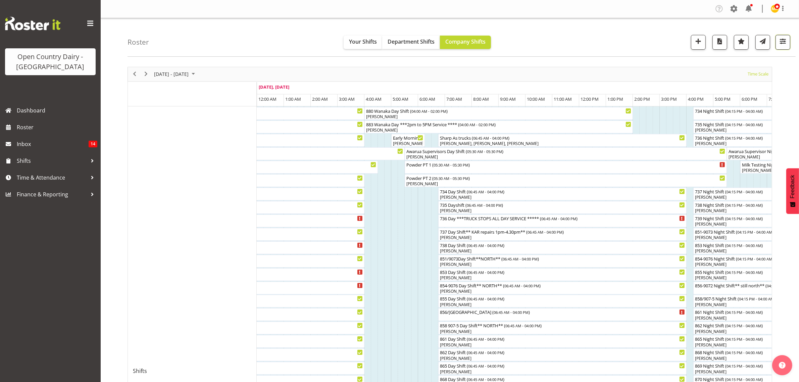
click at [783, 47] on button "button" at bounding box center [783, 42] width 15 height 15
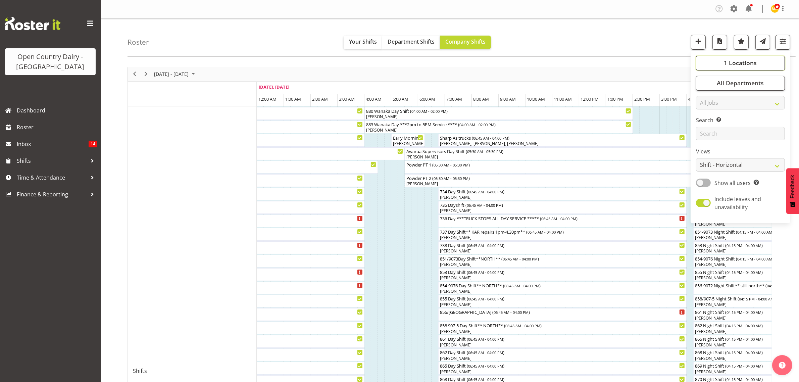
click at [738, 66] on span "1 Locations" at bounding box center [740, 63] width 33 height 8
click at [752, 150] on label "Views" at bounding box center [740, 151] width 89 height 8
click at [774, 164] on select "Staff Role Shift - Horizontal Shift - Vertical Staff - Location" at bounding box center [740, 164] width 89 height 13
select select "staff"
click at [697, 158] on select "Staff Role Shift - Horizontal Shift - Vertical Staff - Location" at bounding box center [740, 164] width 89 height 13
